Goal: Task Accomplishment & Management: Complete application form

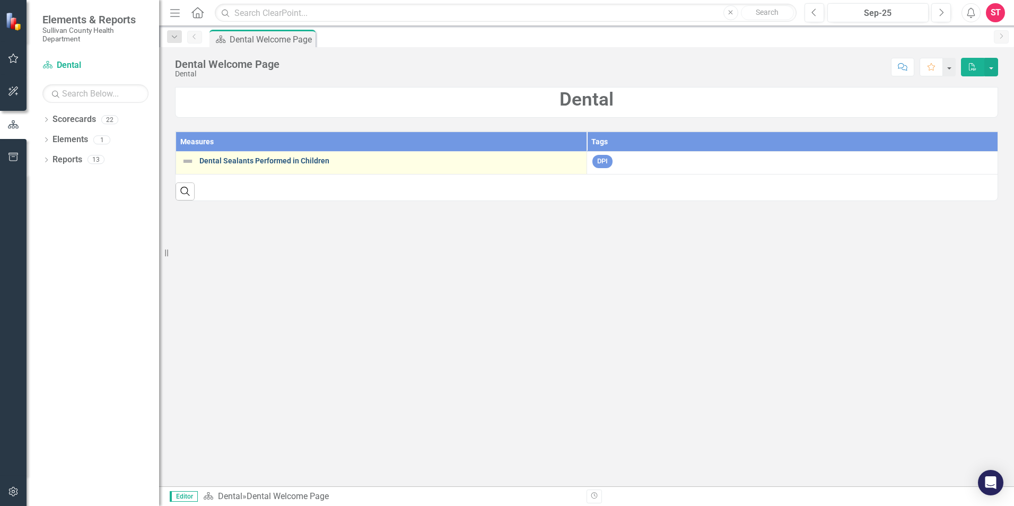
click at [245, 158] on link "Dental Sealants Performed in Children" at bounding box center [390, 161] width 382 height 8
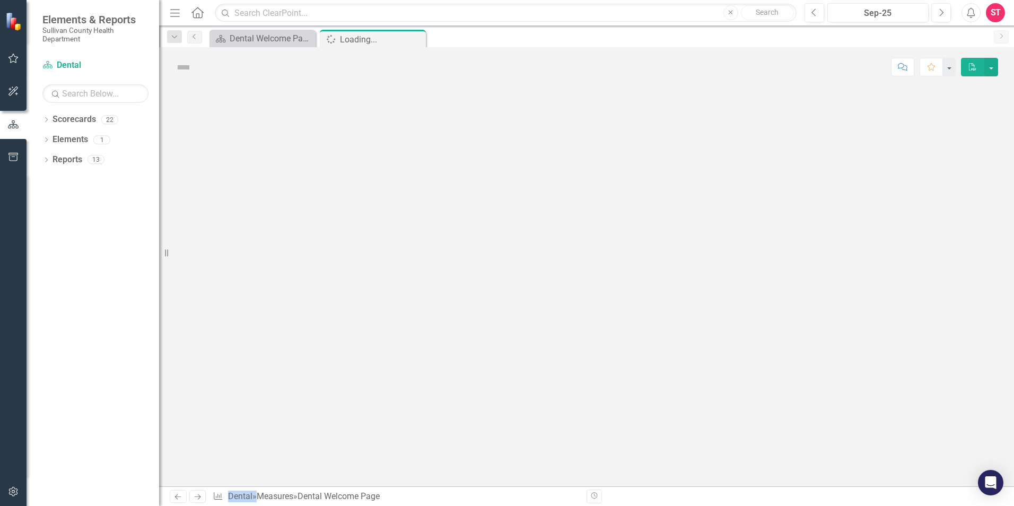
click at [245, 158] on div at bounding box center [586, 286] width 855 height 399
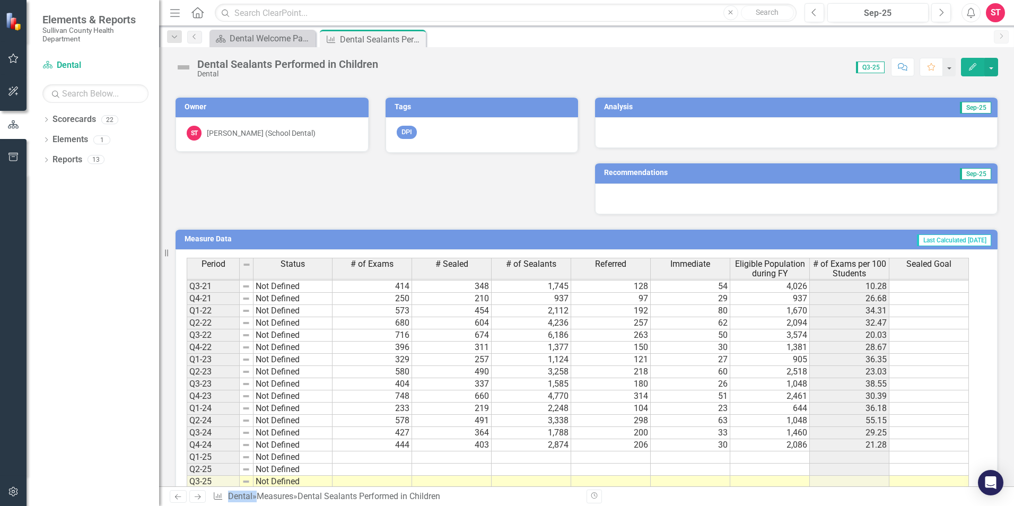
scroll to position [1896, 0]
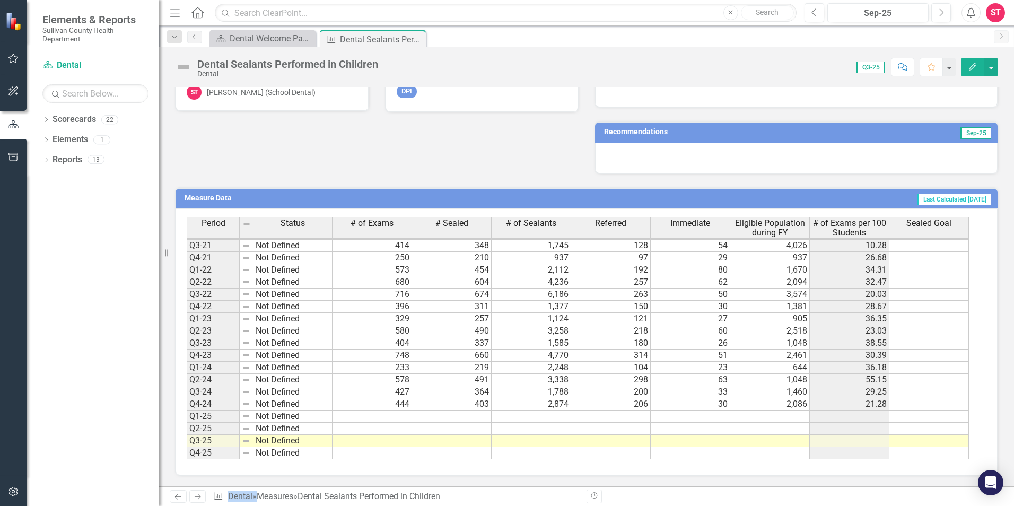
drag, startPoint x: 385, startPoint y: 416, endPoint x: 391, endPoint y: 420, distance: 6.8
click at [385, 416] on td at bounding box center [372, 416] width 80 height 12
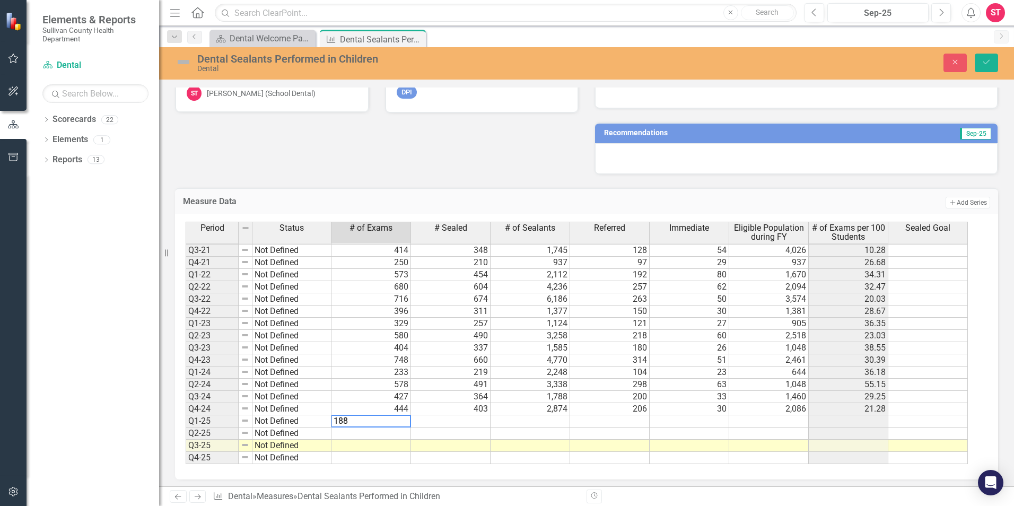
type textarea "188"
click at [444, 420] on td at bounding box center [451, 421] width 80 height 12
type textarea "187"
click at [560, 425] on td at bounding box center [530, 421] width 80 height 12
click at [547, 416] on td at bounding box center [530, 421] width 80 height 12
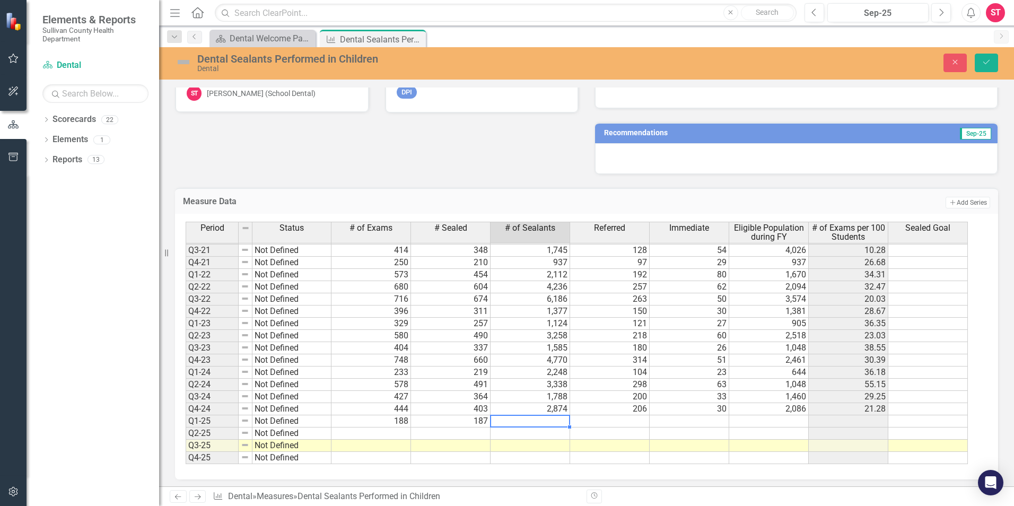
click at [547, 416] on td at bounding box center [530, 421] width 80 height 12
type textarea "2065"
click at [612, 422] on td at bounding box center [610, 421] width 80 height 12
click at [615, 422] on td at bounding box center [610, 421] width 80 height 12
type textarea "71"
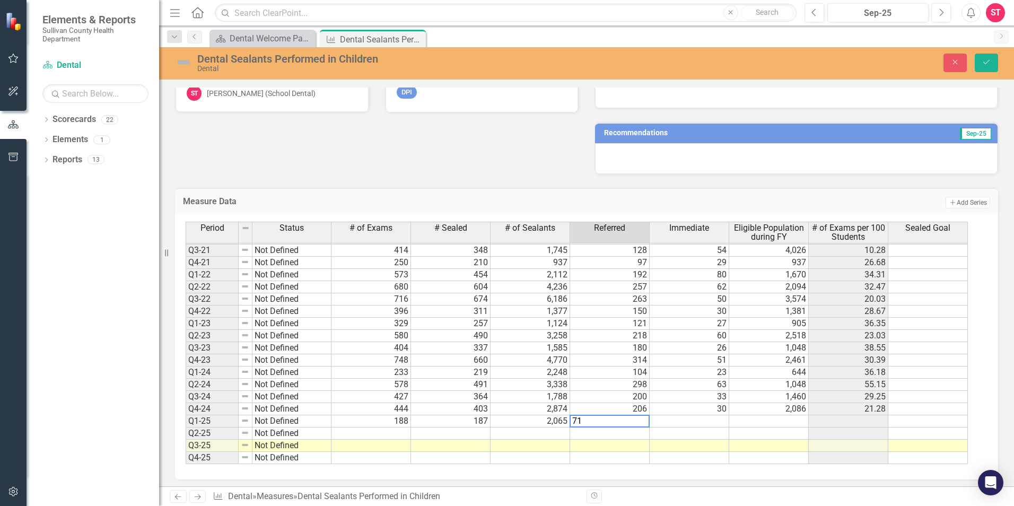
click at [685, 420] on td at bounding box center [689, 421] width 80 height 12
type textarea "18"
click at [776, 419] on td at bounding box center [769, 421] width 80 height 12
click at [776, 420] on td at bounding box center [769, 421] width 80 height 12
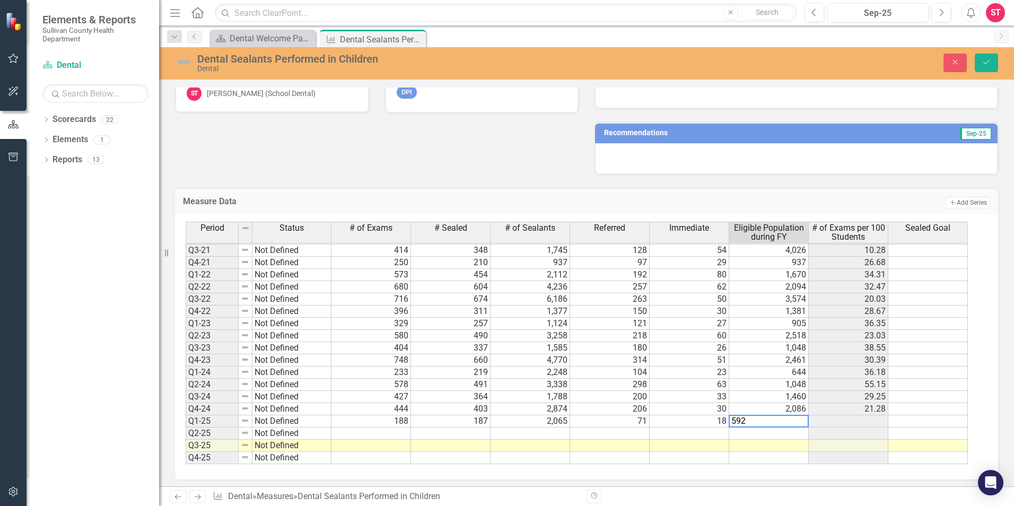
type textarea "592"
click at [795, 437] on td at bounding box center [769, 433] width 80 height 12
drag, startPoint x: 990, startPoint y: 64, endPoint x: 661, endPoint y: 46, distance: 329.2
click at [990, 64] on icon "Save" at bounding box center [986, 61] width 10 height 7
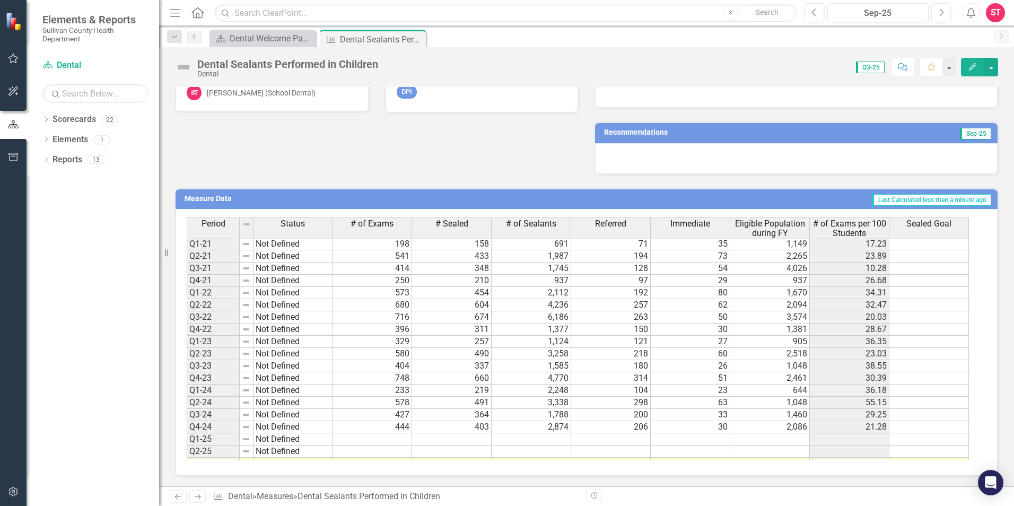
scroll to position [121, 0]
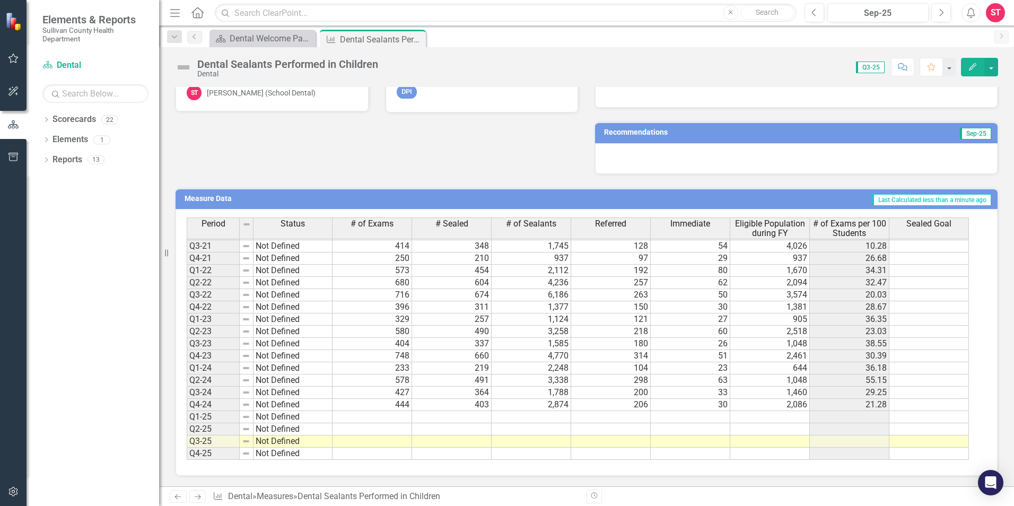
click at [389, 417] on td at bounding box center [372, 417] width 80 height 12
click at [400, 420] on td at bounding box center [372, 417] width 80 height 12
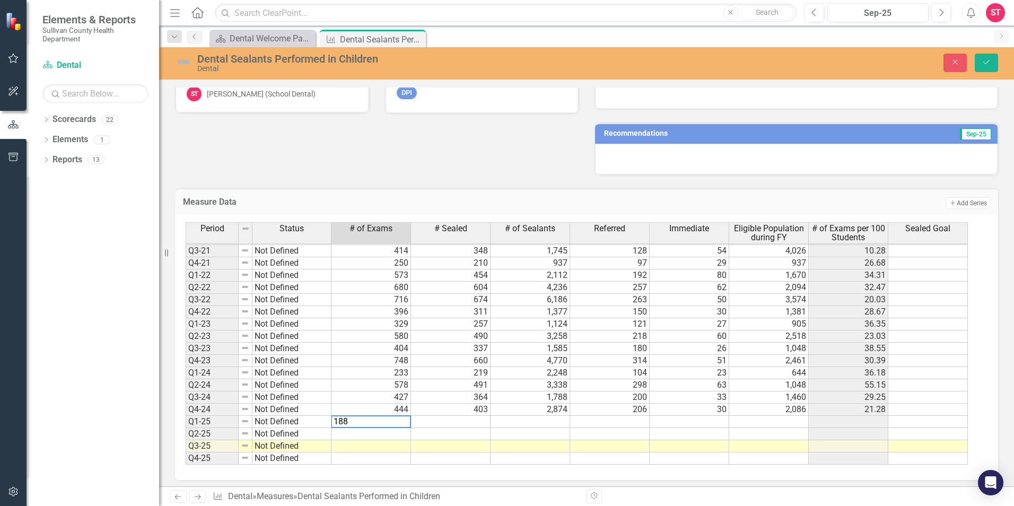
type textarea "188"
click at [477, 418] on td at bounding box center [451, 422] width 80 height 12
type textarea "187"
click at [539, 421] on td at bounding box center [530, 422] width 80 height 12
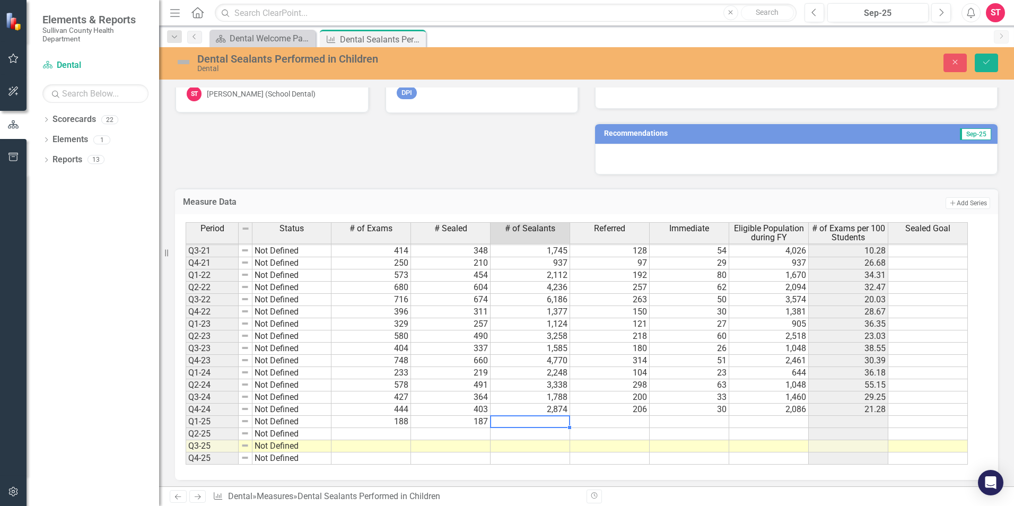
click at [539, 421] on td at bounding box center [530, 422] width 80 height 12
type textarea "2065"
click at [609, 419] on td at bounding box center [610, 422] width 80 height 12
type textarea "71"
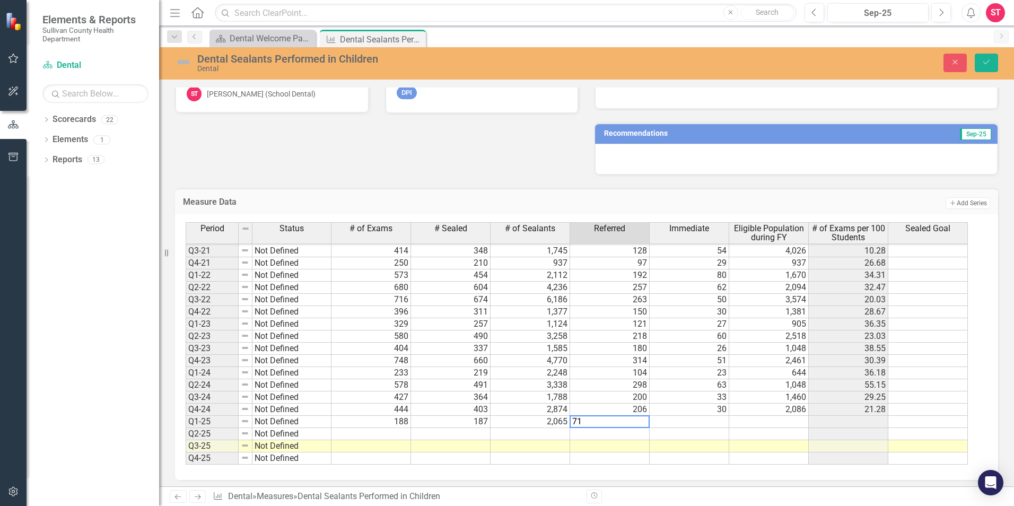
click at [683, 422] on td at bounding box center [689, 422] width 80 height 12
type textarea "18"
click at [757, 422] on td at bounding box center [769, 422] width 80 height 12
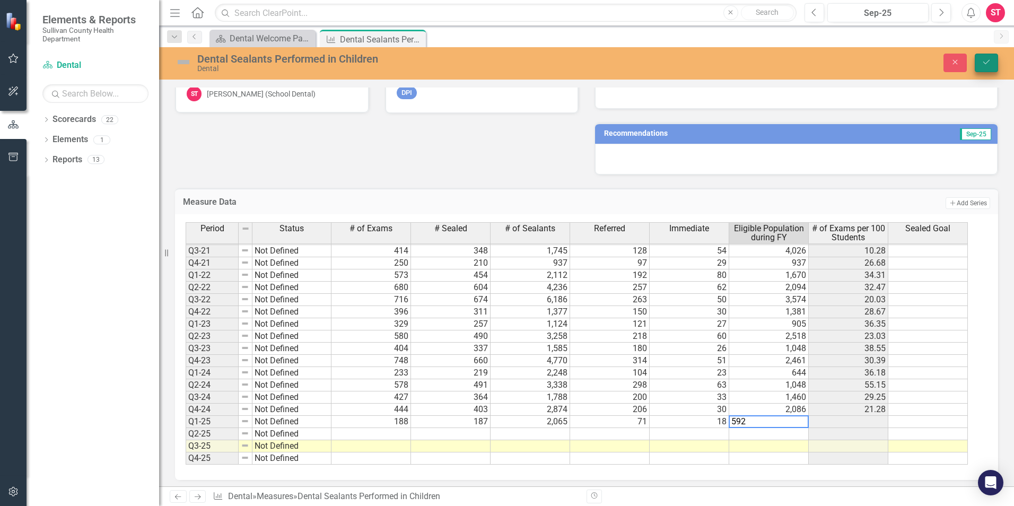
type textarea "592"
click at [988, 59] on icon "Save" at bounding box center [986, 61] width 10 height 7
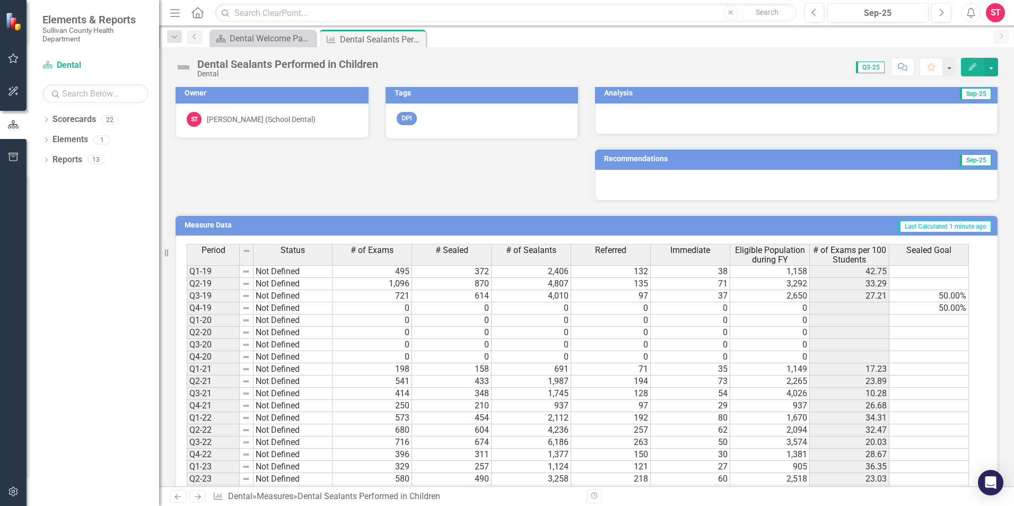
scroll to position [1843, 0]
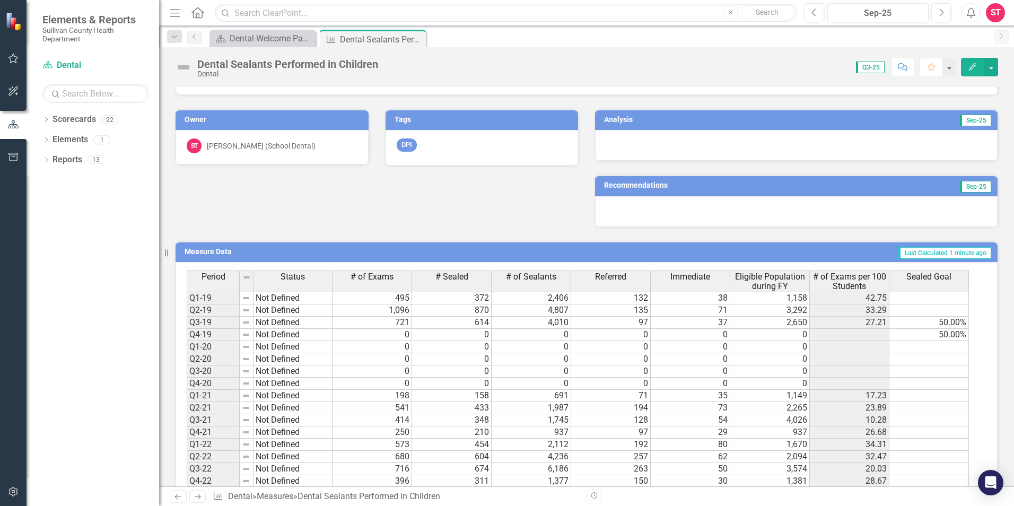
click at [927, 144] on div at bounding box center [796, 145] width 402 height 31
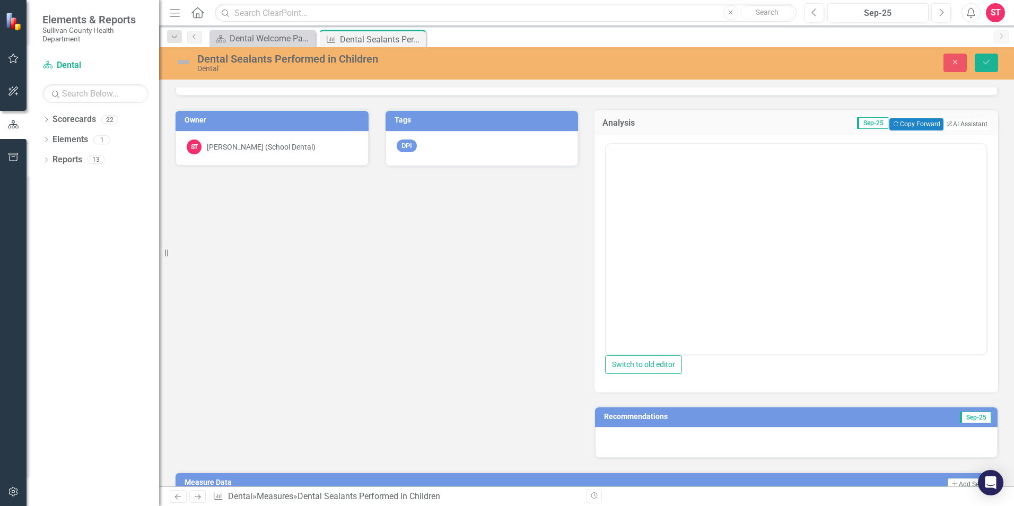
scroll to position [0, 0]
click at [957, 122] on button "ClearPoint AI AI Assistant" at bounding box center [966, 124] width 48 height 12
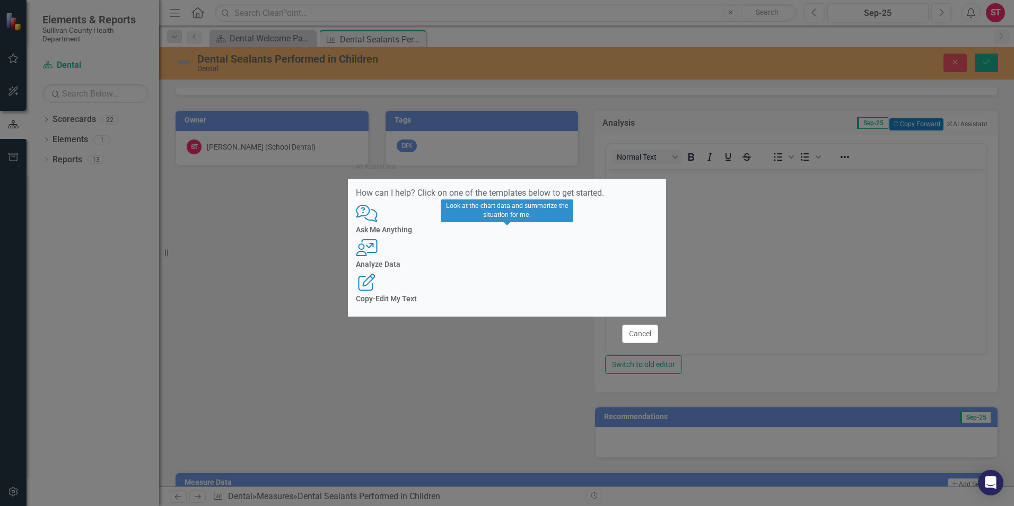
click at [520, 251] on div "User with Chart Analyze Data" at bounding box center [507, 253] width 302 height 29
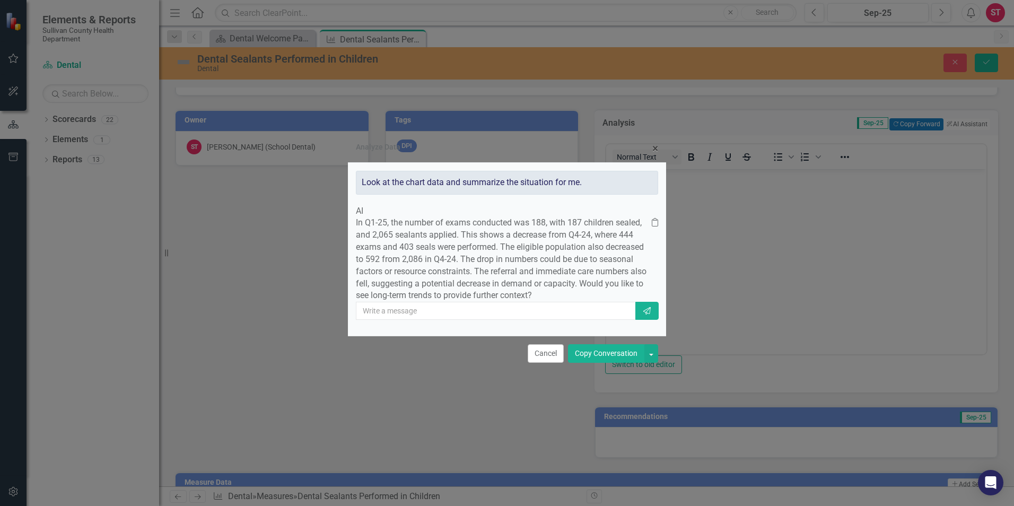
click at [604, 363] on button "Copy Conversation" at bounding box center [606, 353] width 76 height 19
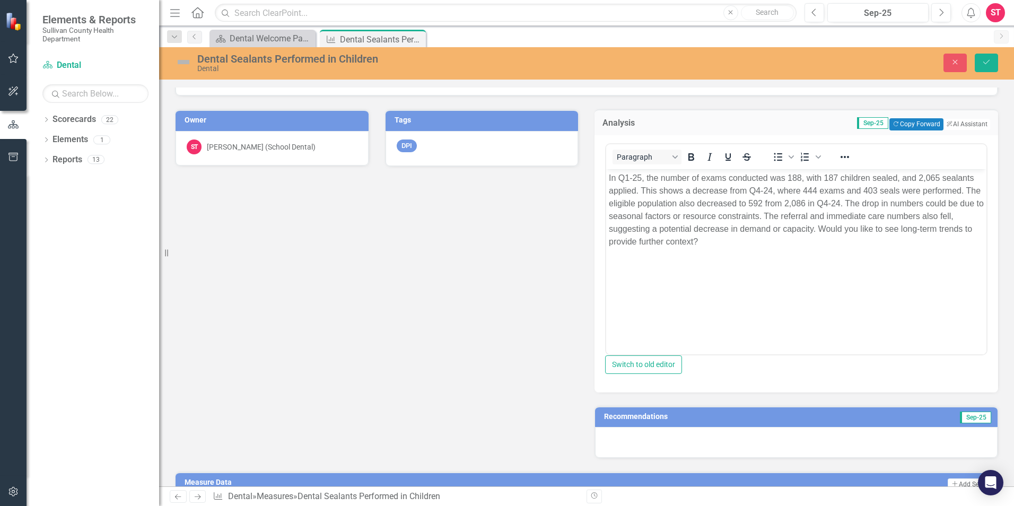
click at [710, 240] on p "In Q1-25, the number of exams conducted was 188, with 187 children sealed, and …" at bounding box center [796, 209] width 375 height 76
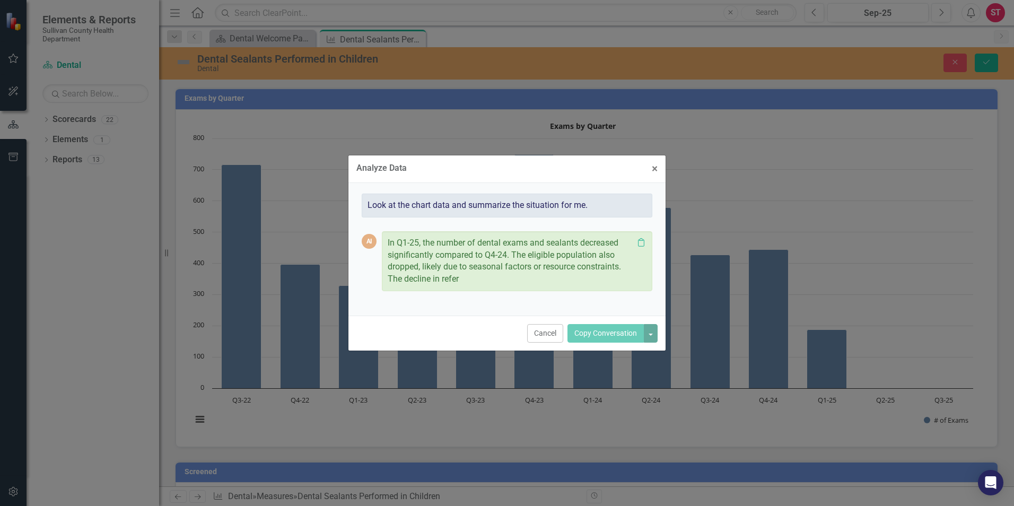
scroll to position [1802, 0]
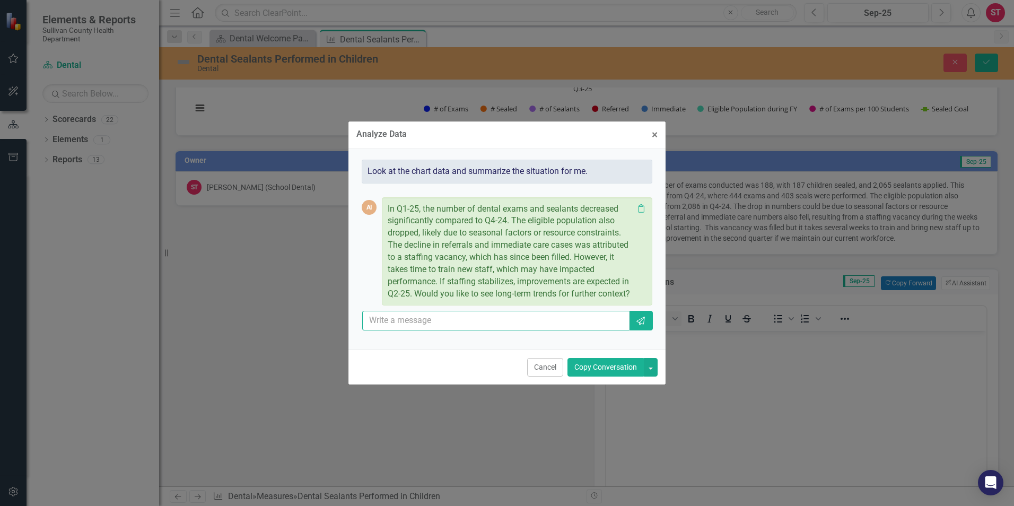
click at [416, 325] on input "text" at bounding box center [495, 321] width 267 height 20
type input "yes"
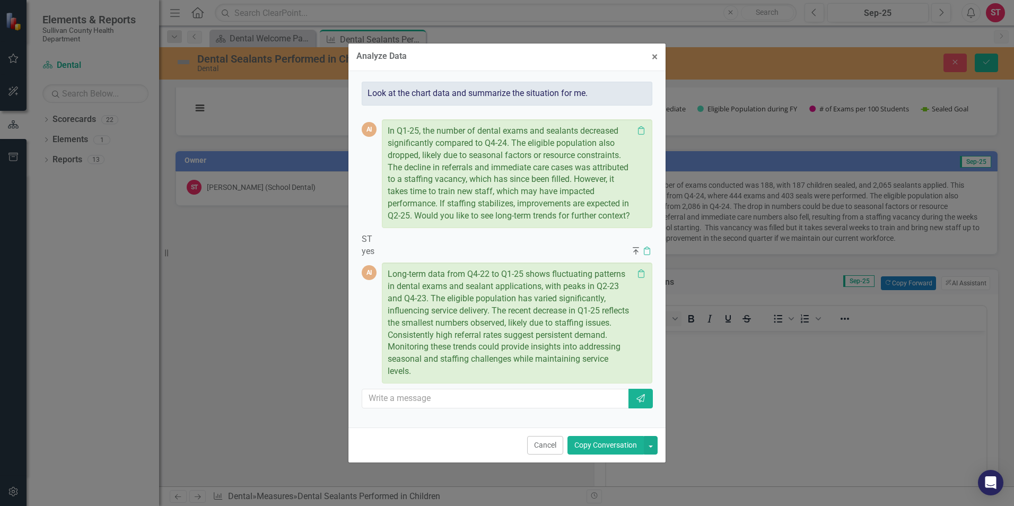
click at [614, 452] on button "Copy Conversation" at bounding box center [605, 445] width 76 height 19
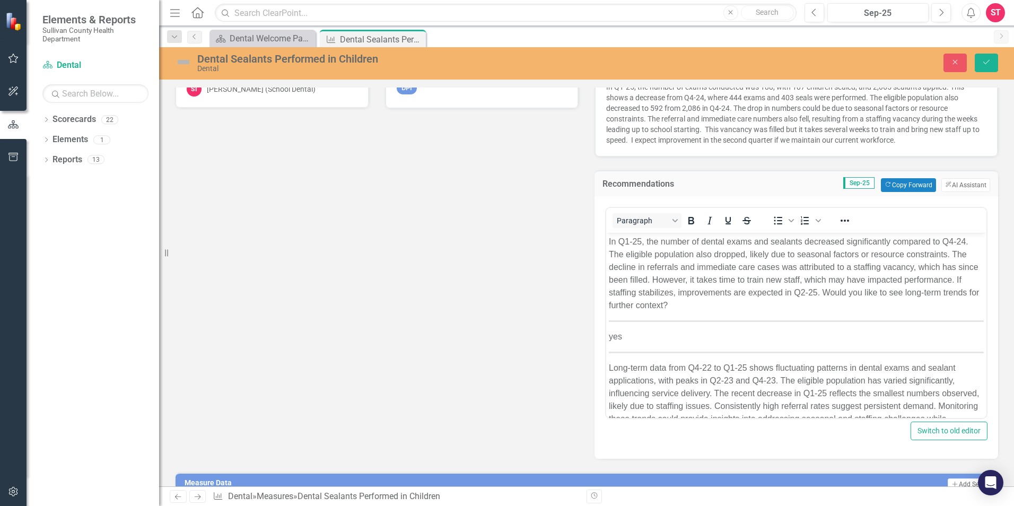
scroll to position [1961, 0]
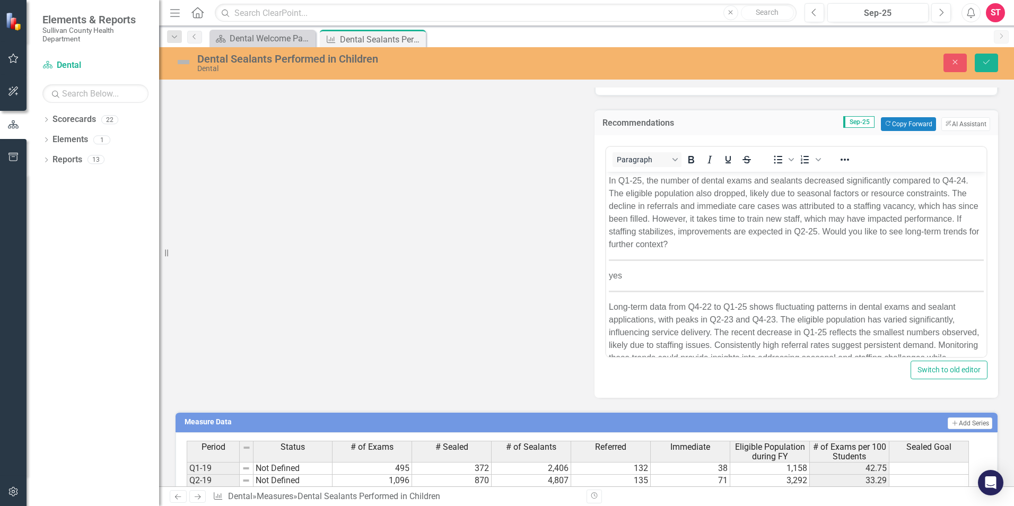
click at [610, 301] on p "Long-term data from Q4-22 to Q1-25 shows fluctuating patterns in dental exams a…" at bounding box center [796, 338] width 375 height 76
